Goal: Find specific page/section: Find specific page/section

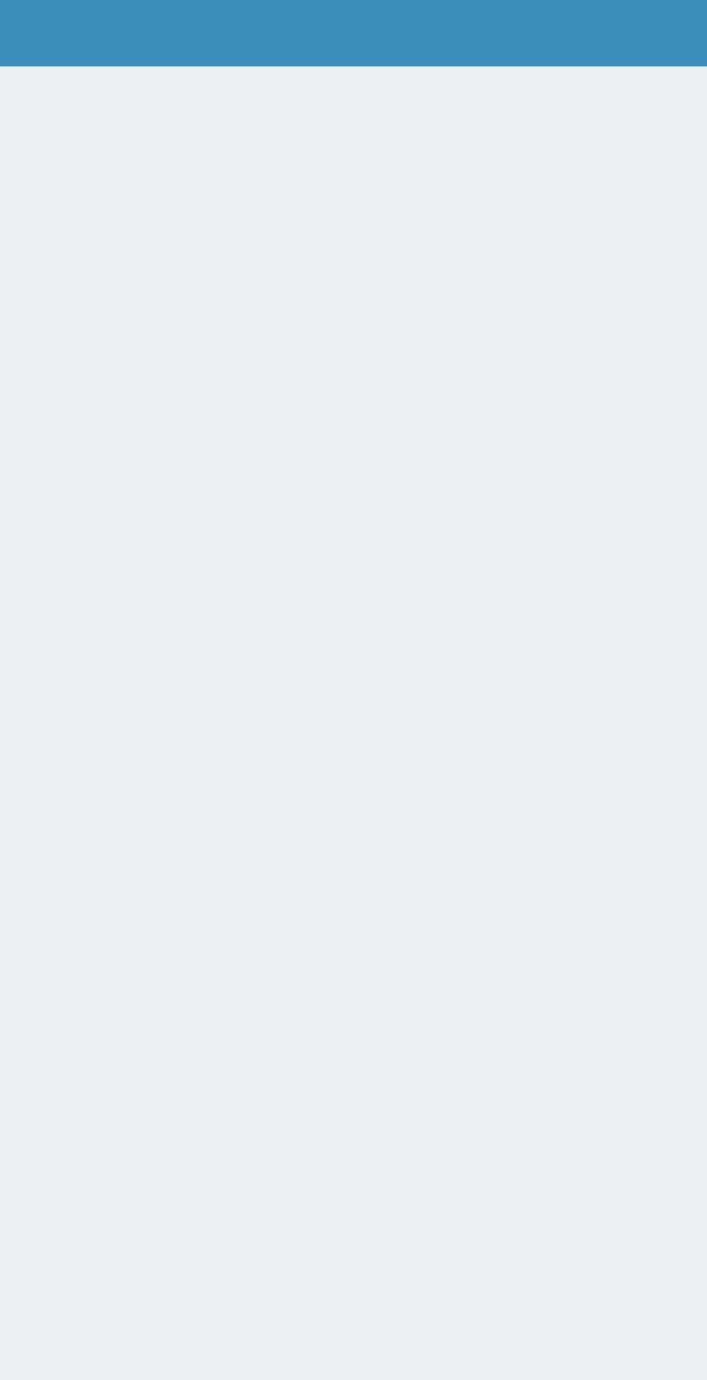
click at [613, 239] on div at bounding box center [436, 726] width 541 height 1380
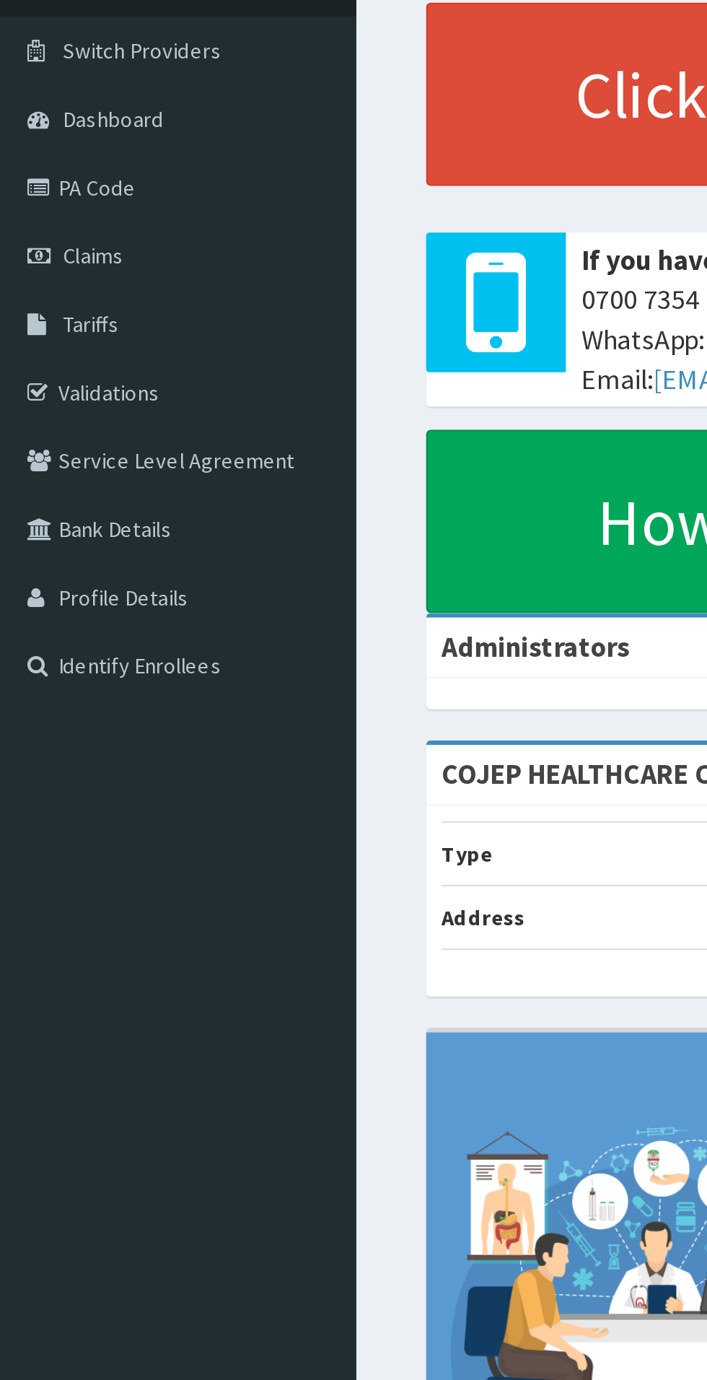
click at [51, 225] on span "Claims" at bounding box center [44, 220] width 28 height 13
